Goal: Transaction & Acquisition: Book appointment/travel/reservation

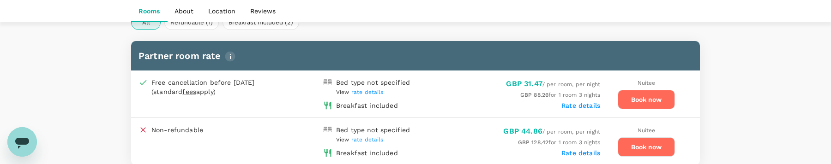
scroll to position [469, 0]
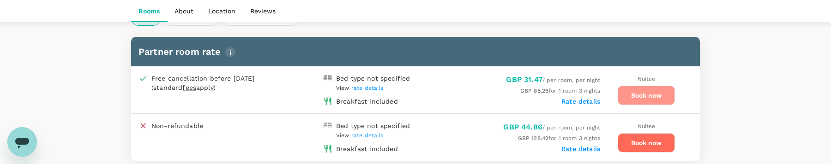
click at [633, 97] on button "Book now" at bounding box center [646, 95] width 57 height 19
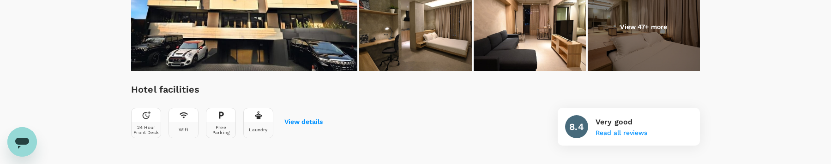
scroll to position [245, 0]
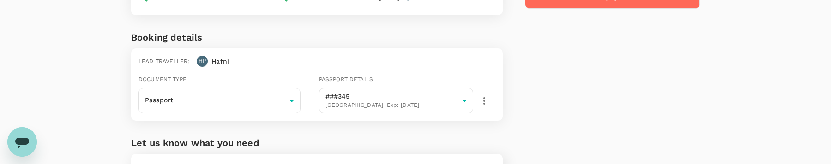
scroll to position [176, 0]
